Goal: Task Accomplishment & Management: Use online tool/utility

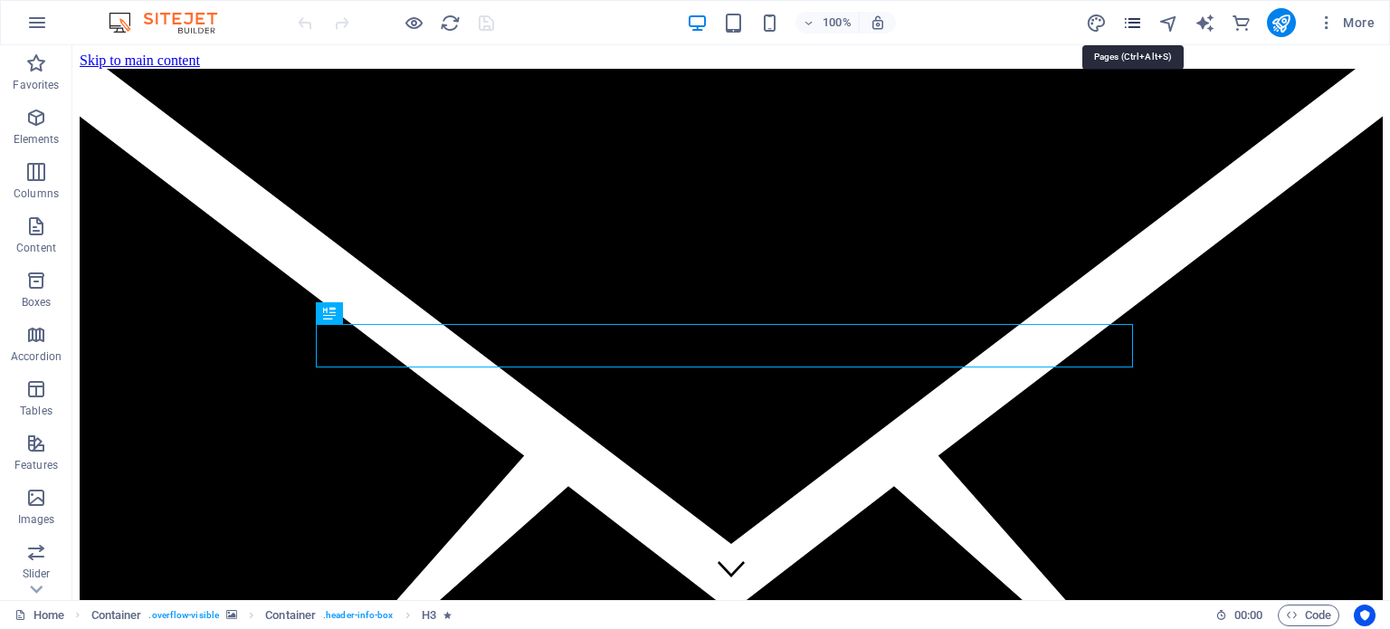
click at [1130, 21] on icon "pages" at bounding box center [1132, 23] width 21 height 21
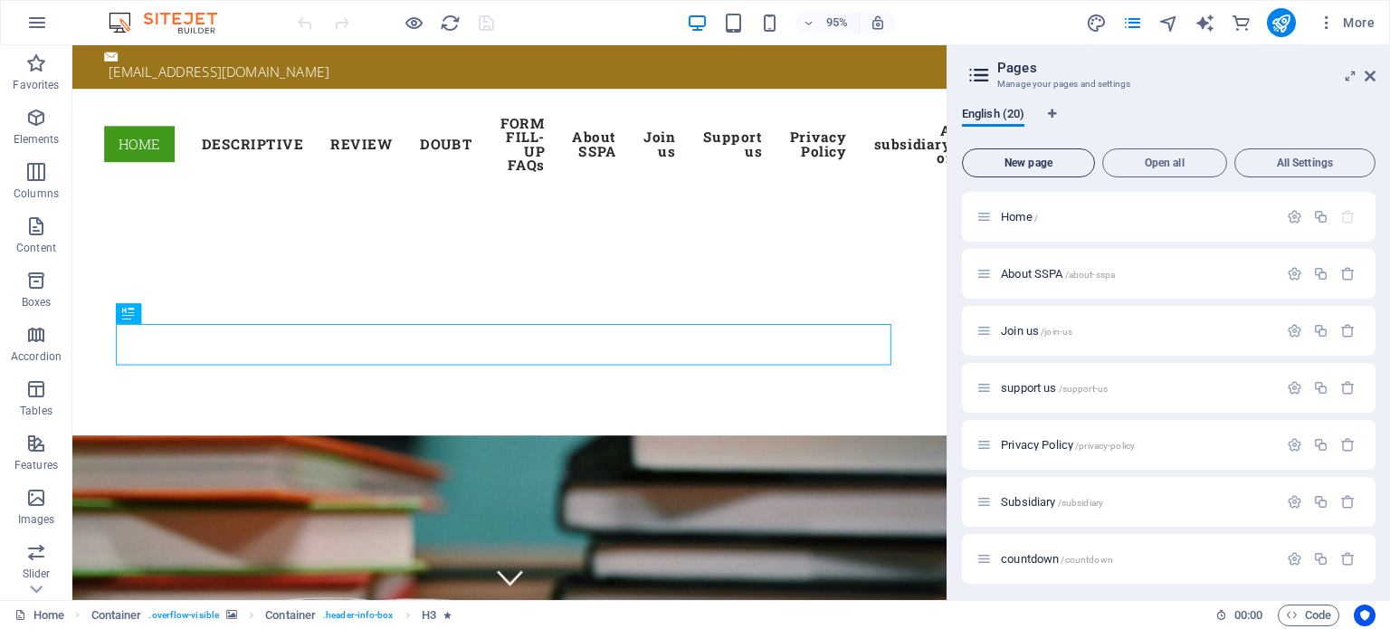
click at [1023, 162] on span "New page" at bounding box center [1028, 162] width 117 height 11
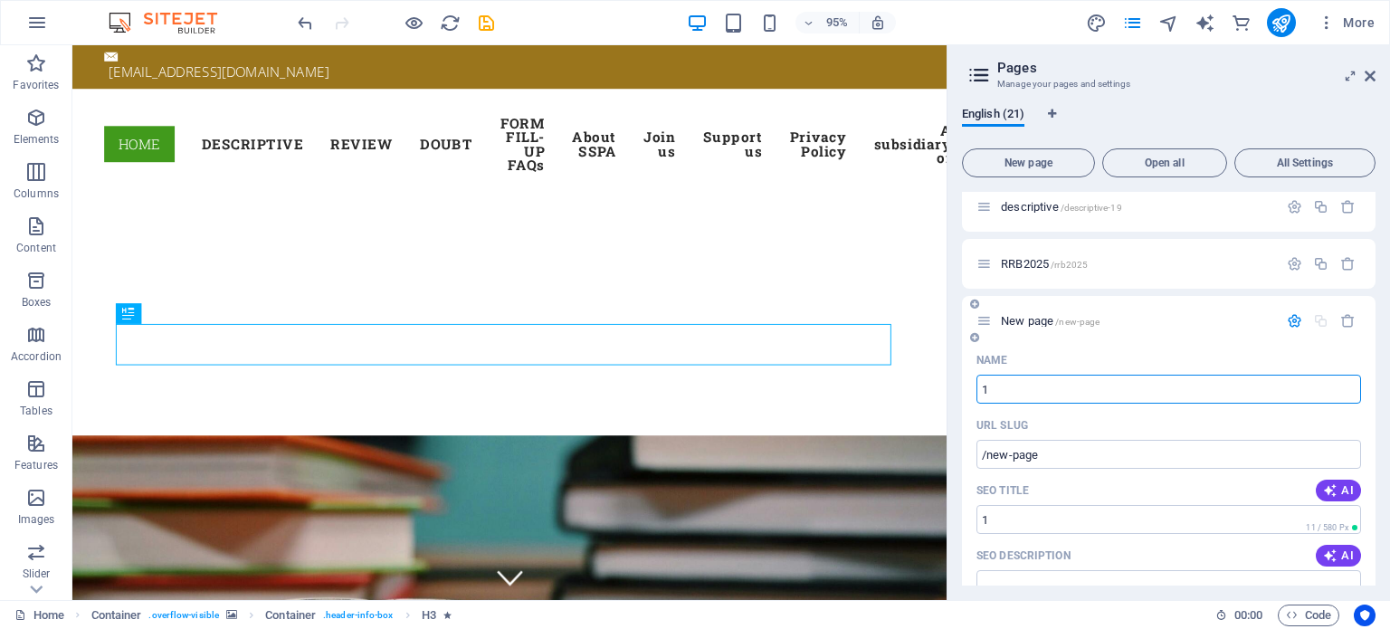
type input "1"
type input "/1"
type input "1august"
type input "/1augu"
type input "1august"
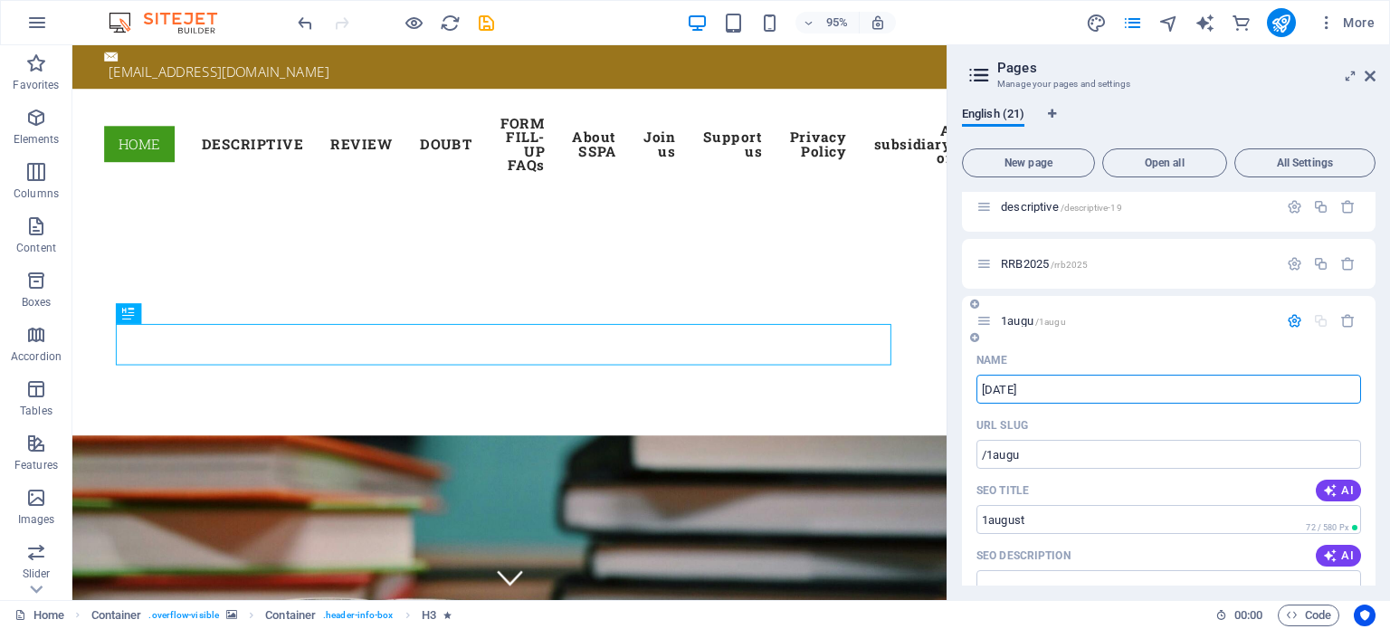
type input "/1august"
type input "1augustpreaca"
type input "/1augustpreaca"
type input "1augusts"
type input "/1august"
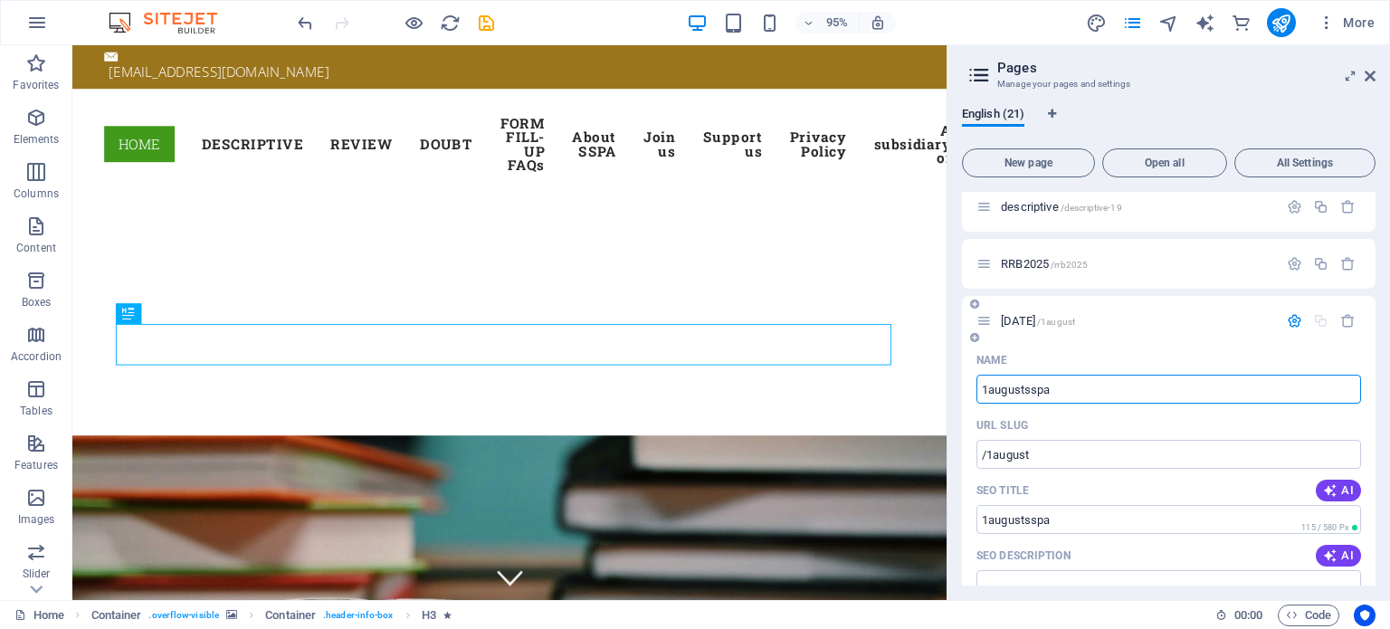
type input "1augustsspa"
type input "/1augustsspa"
type input "1augustsspa"
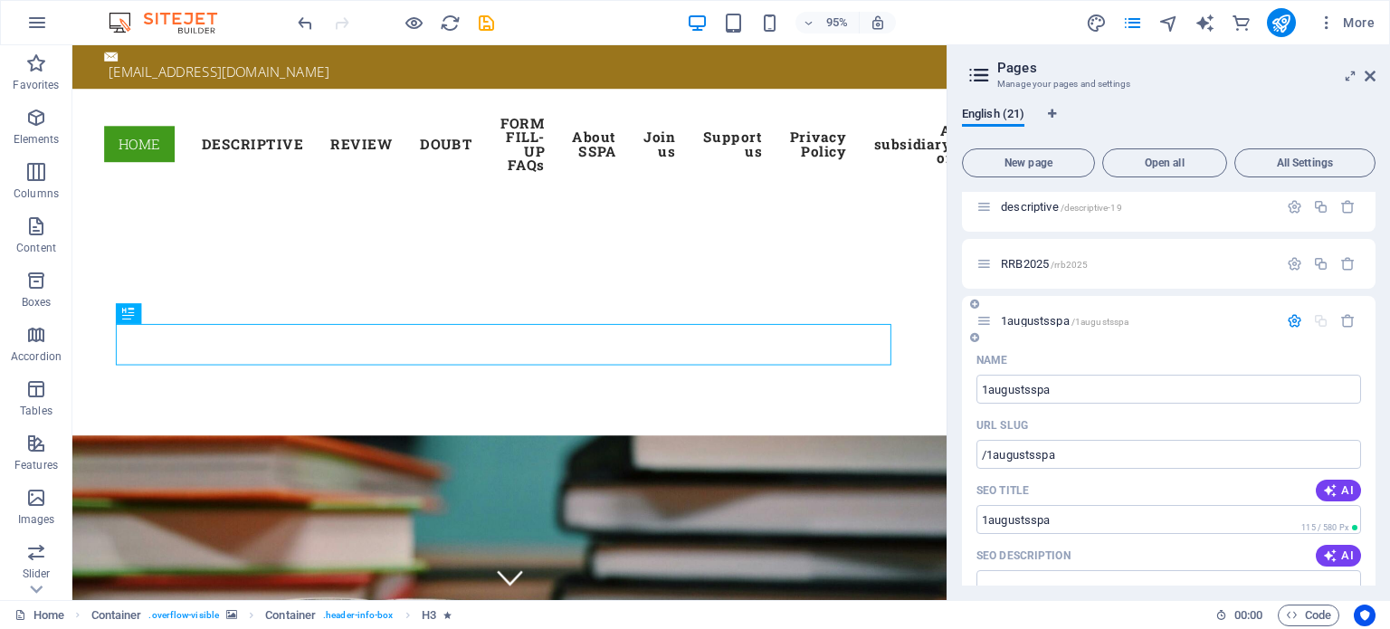
click at [1049, 317] on span "1augustsspa /1augustsspa" at bounding box center [1065, 321] width 128 height 14
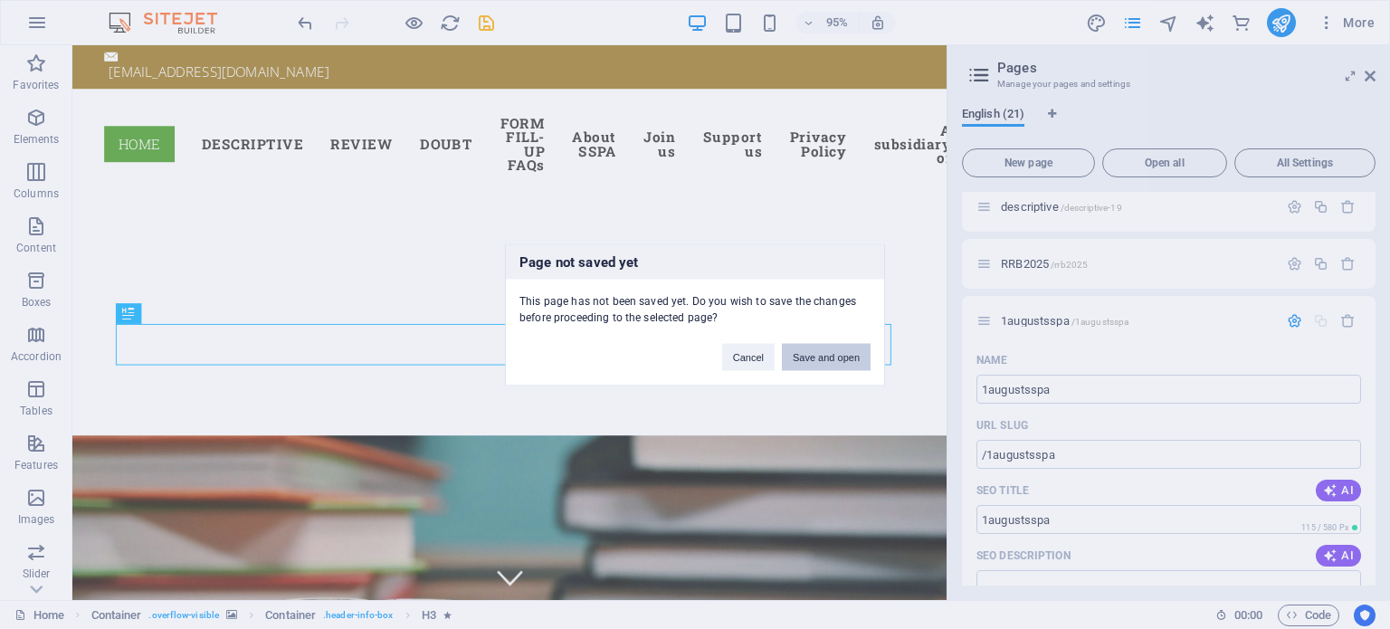
click at [840, 358] on button "Save and open" at bounding box center [826, 356] width 89 height 27
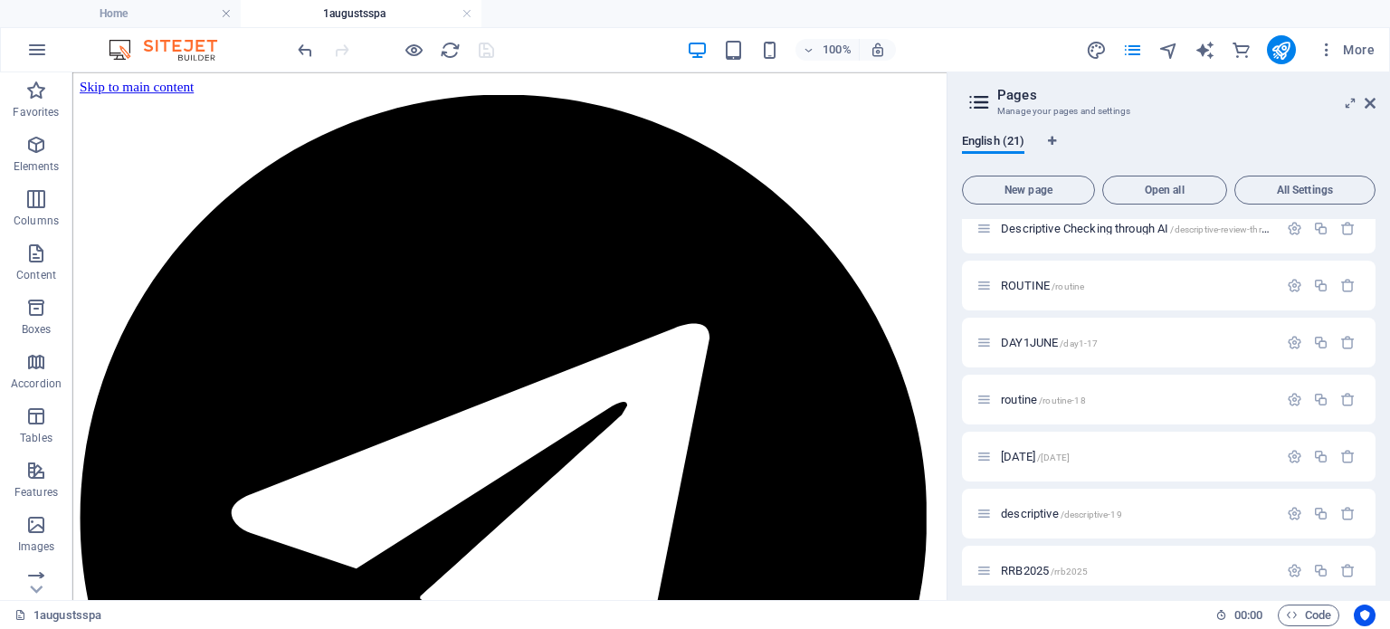
scroll to position [0, 0]
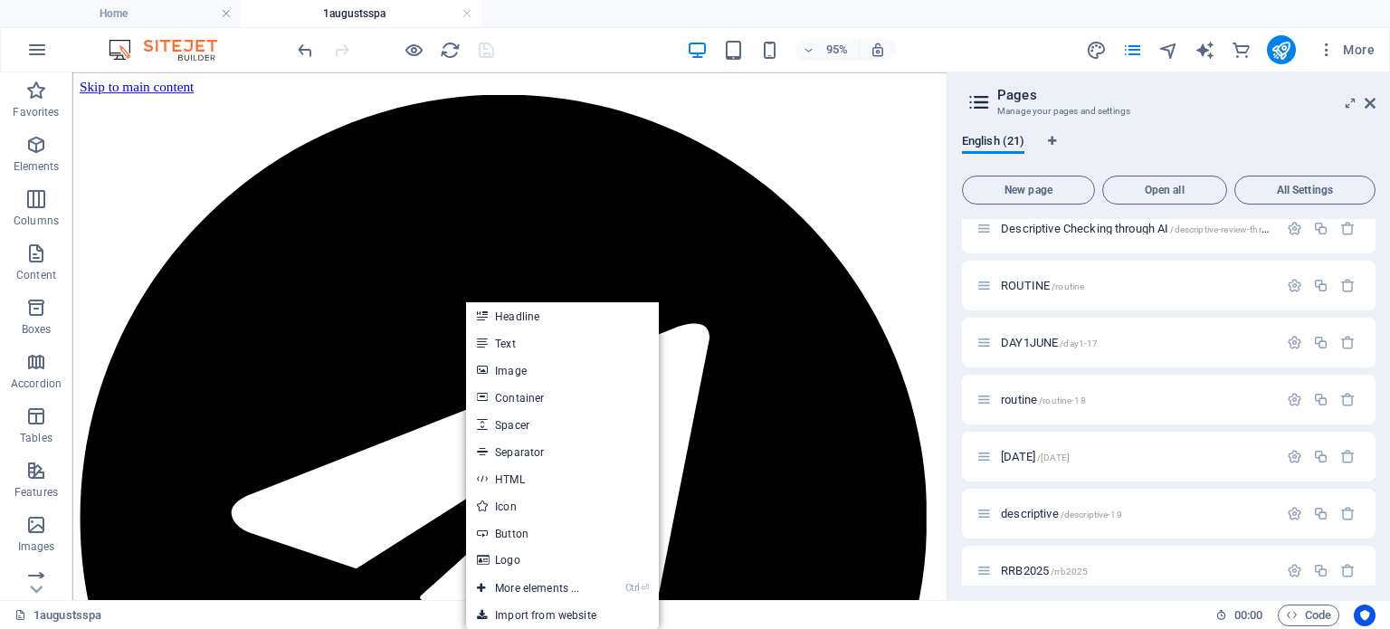
click at [502, 471] on link "HTML" at bounding box center [562, 478] width 192 height 27
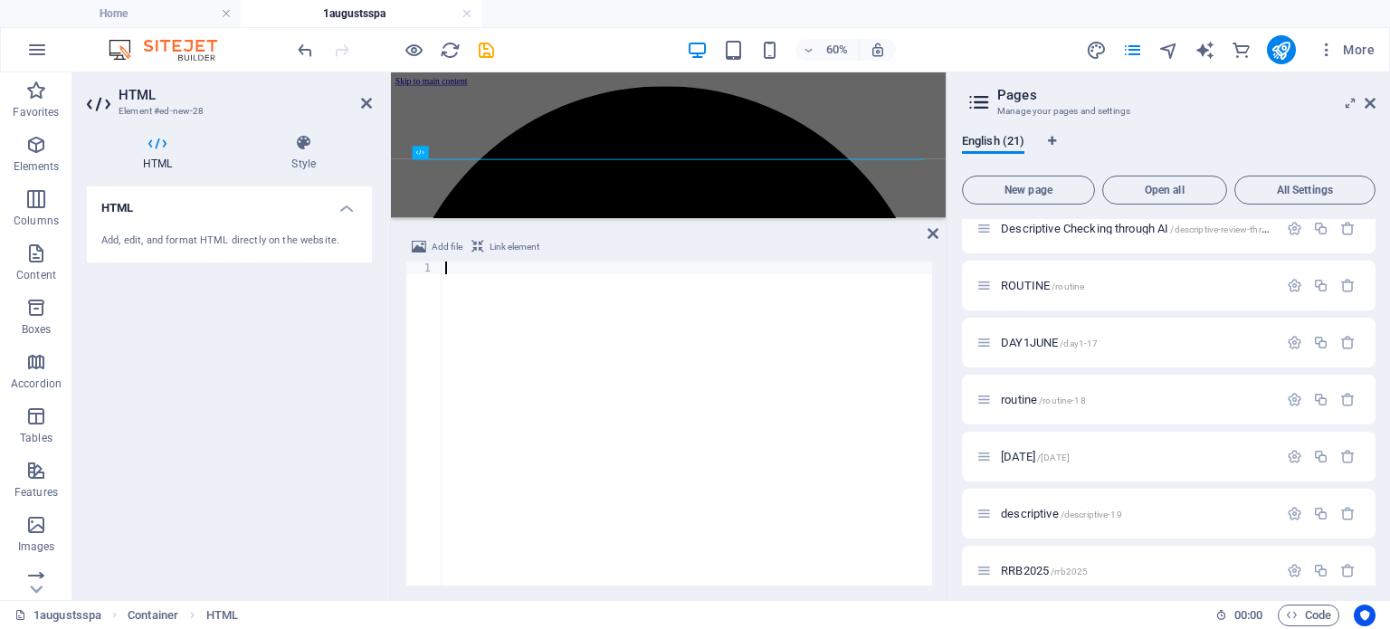
scroll to position [14564, 0]
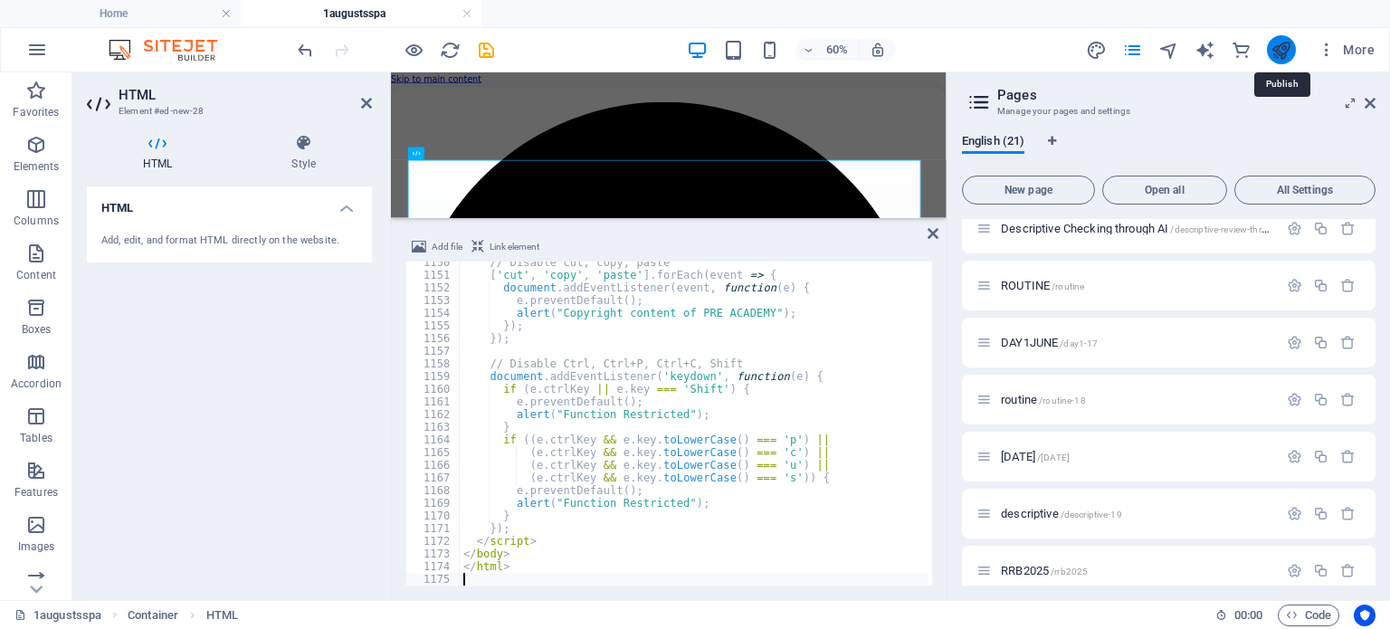
click at [1282, 48] on icon "publish" at bounding box center [1281, 50] width 21 height 21
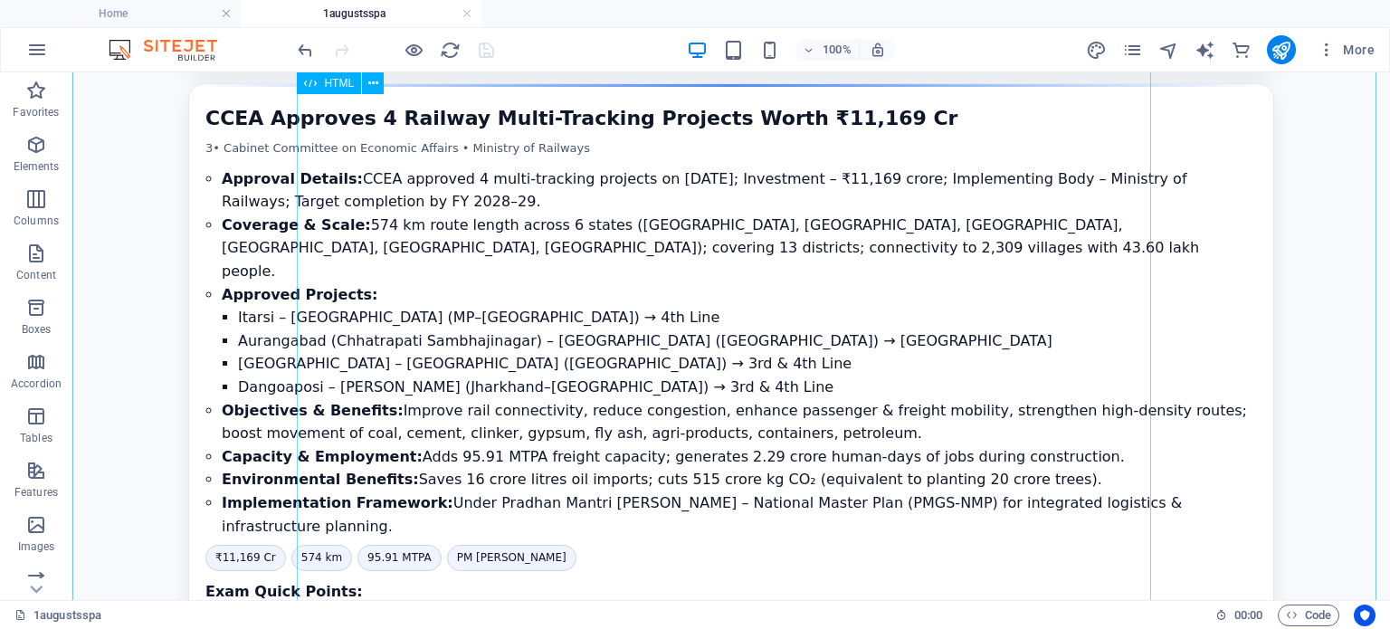
scroll to position [6841, 0]
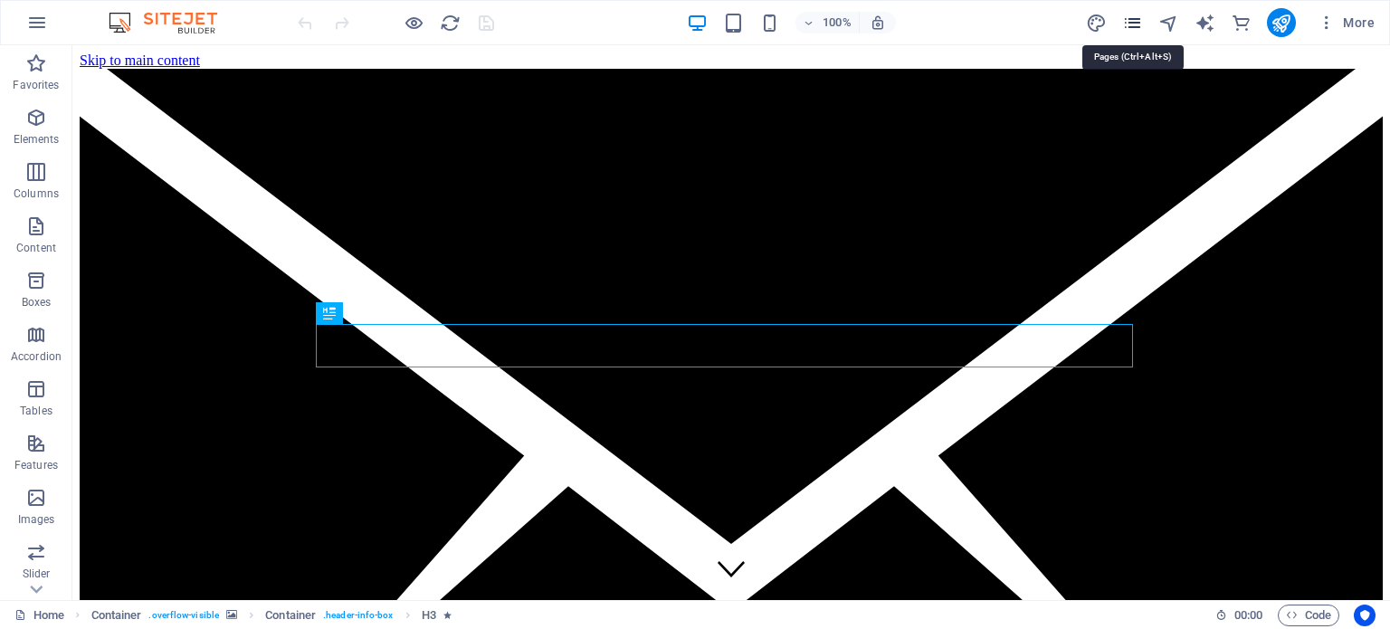
click at [1126, 20] on icon "pages" at bounding box center [1132, 23] width 21 height 21
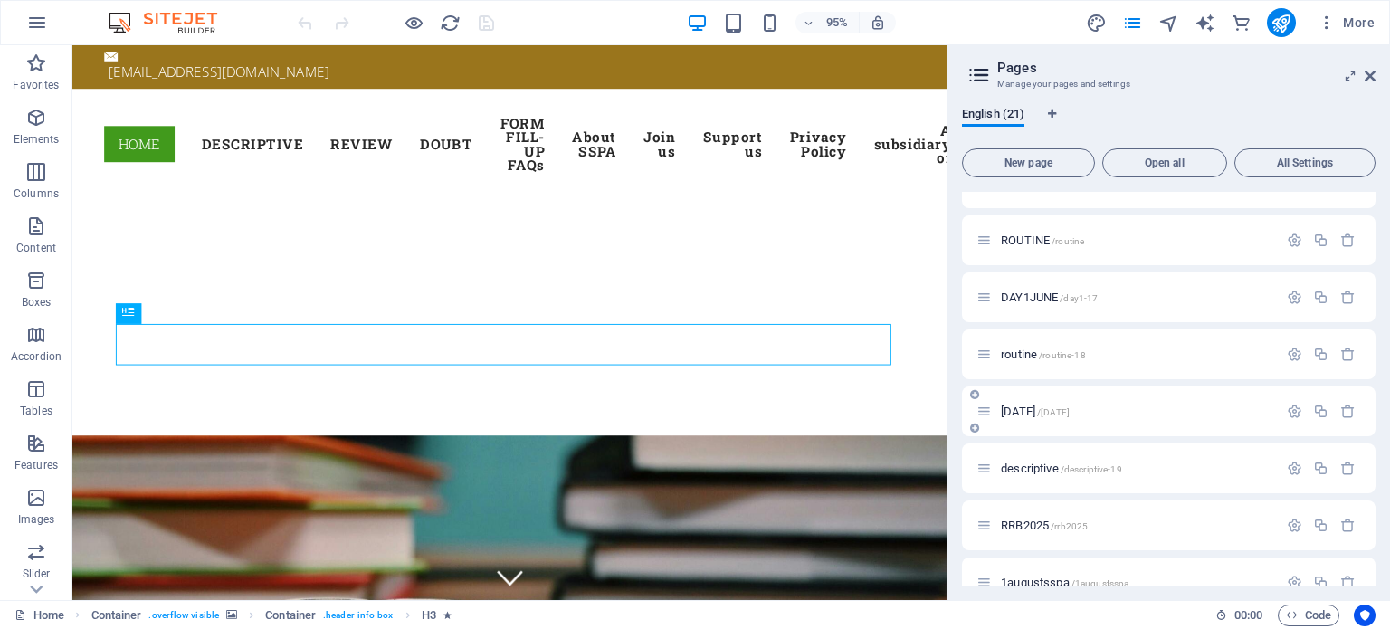
scroll to position [804, 0]
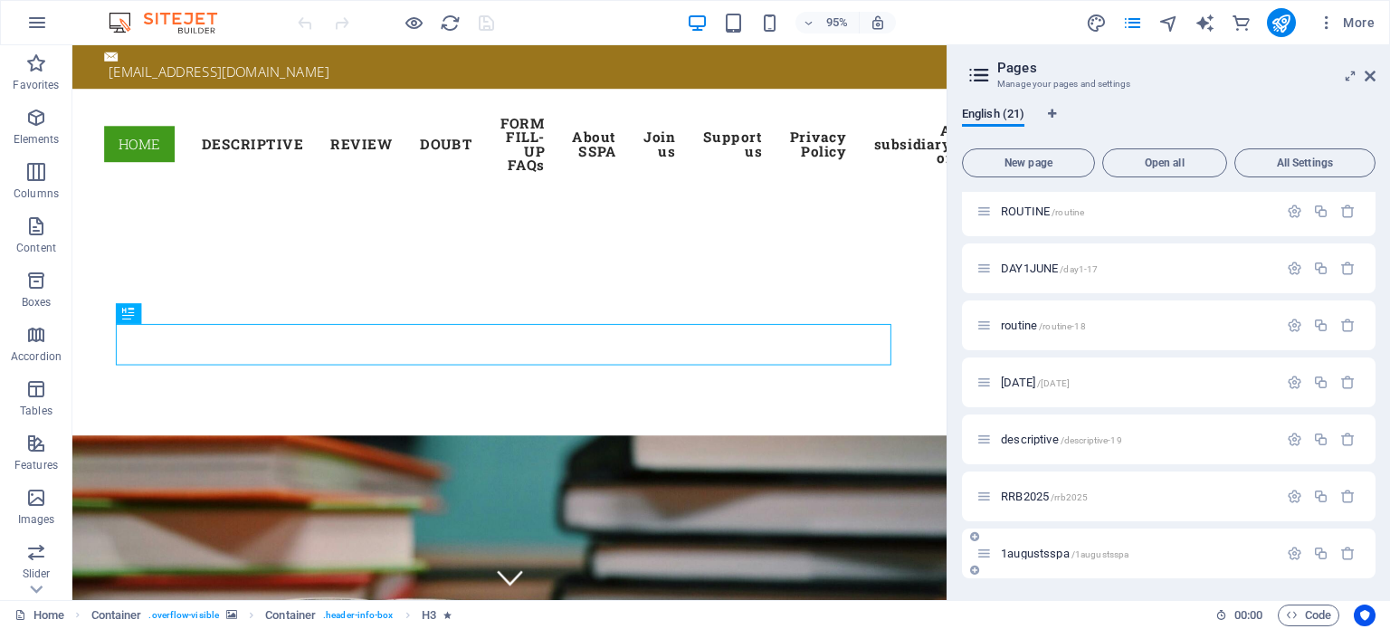
click at [1049, 551] on span "1augustsspa /1augustsspa" at bounding box center [1065, 554] width 128 height 14
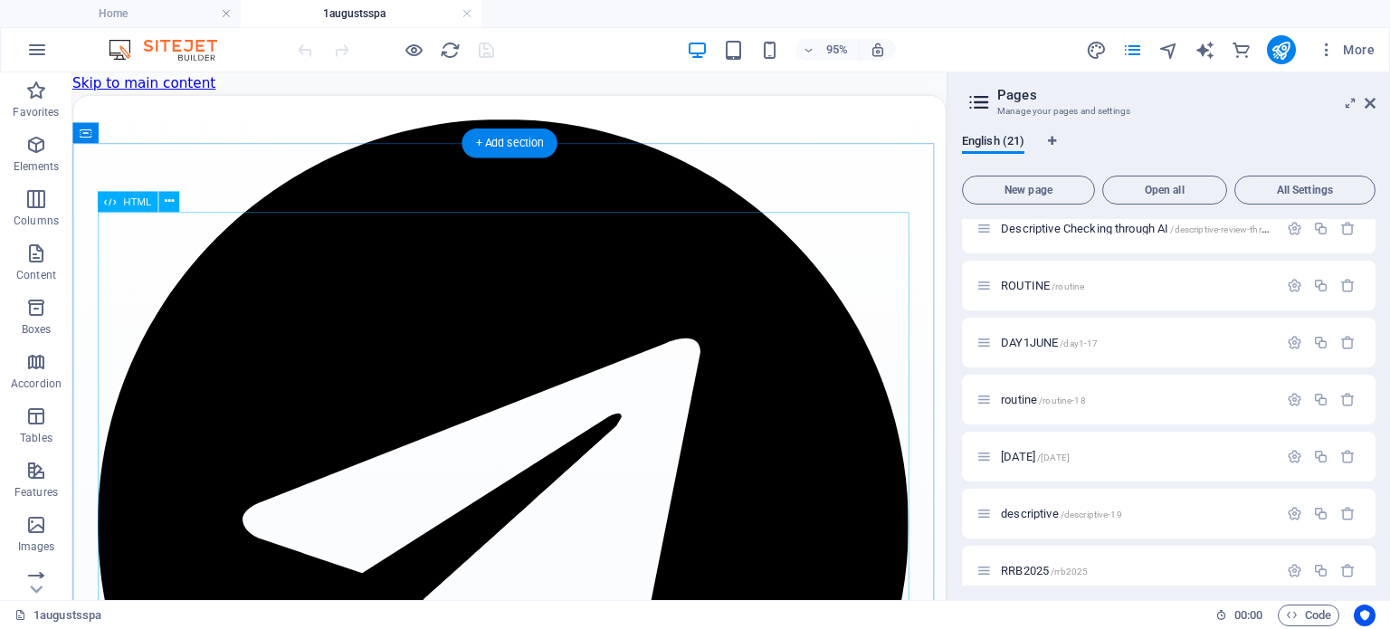
scroll to position [0, 0]
click at [172, 204] on icon at bounding box center [169, 201] width 9 height 18
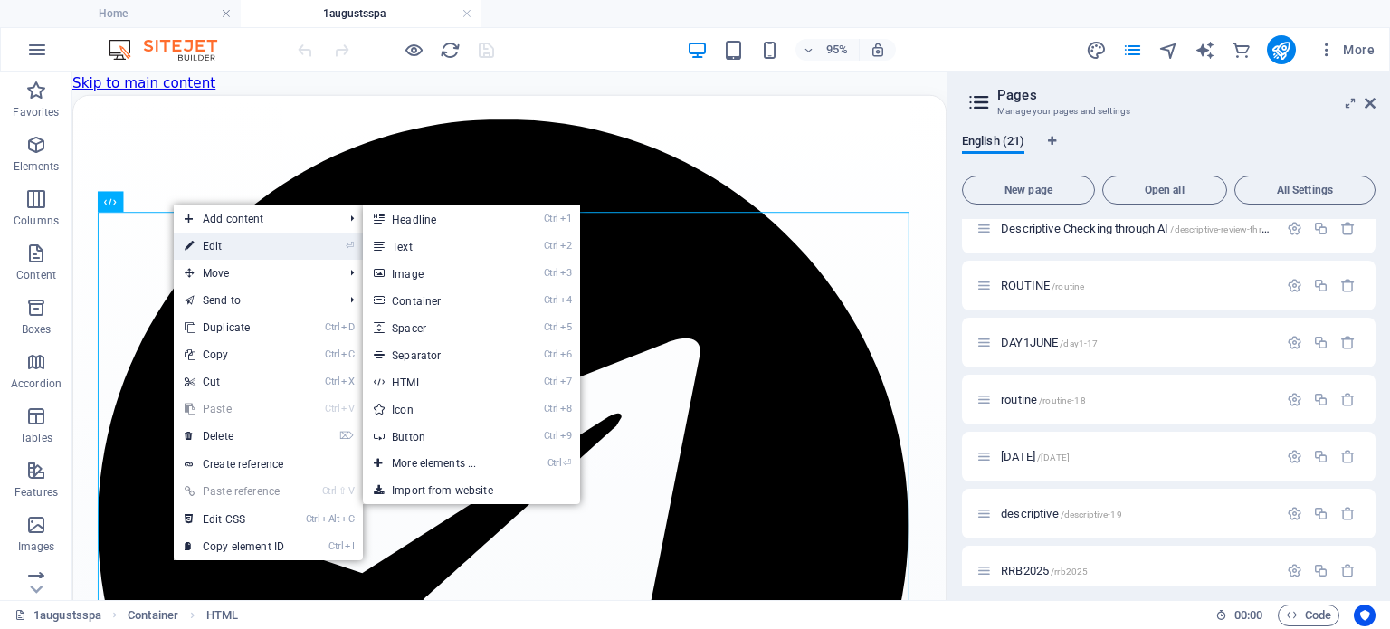
click at [190, 241] on icon at bounding box center [189, 246] width 9 height 27
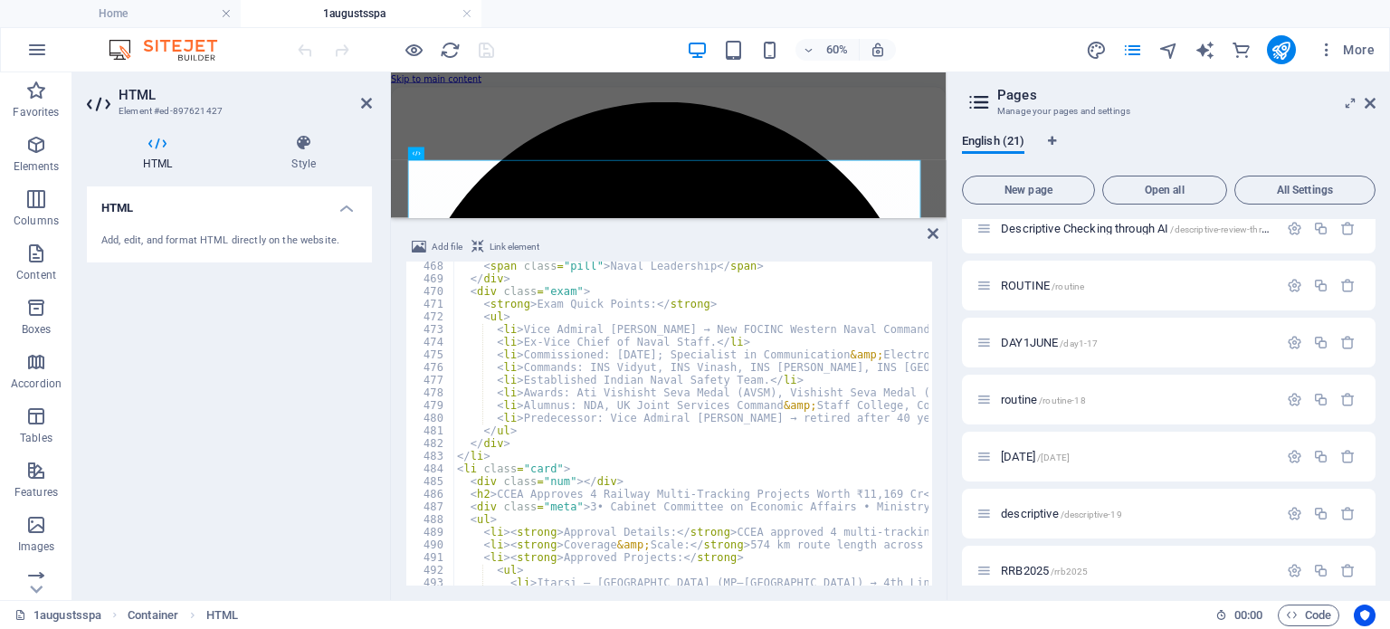
scroll to position [6082, 0]
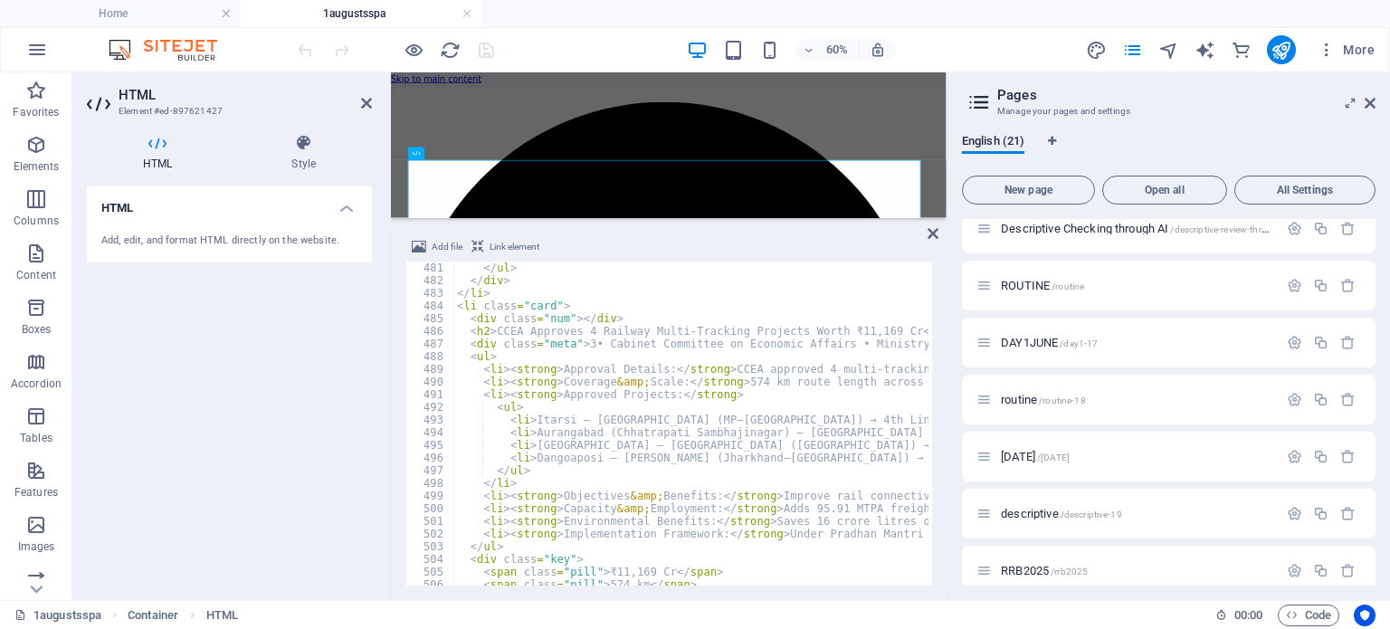
type textarea "<div class="meta">• Cabinet Committee on Economic Affairs • Ministry of Railway…"
click at [1278, 49] on icon "publish" at bounding box center [1281, 50] width 21 height 21
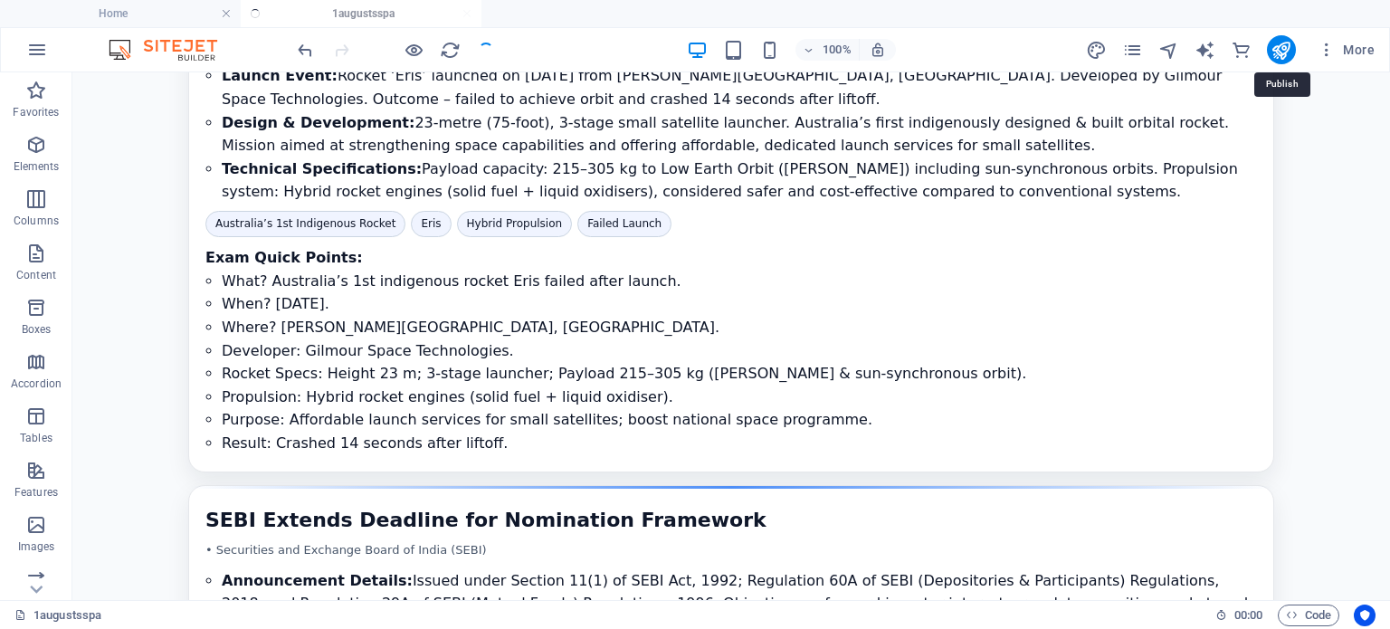
scroll to position [8380, 0]
